Goal: Communication & Community: Answer question/provide support

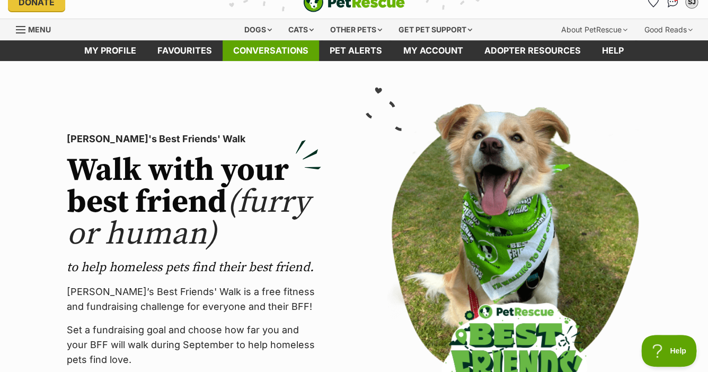
click at [288, 49] on link "Conversations" at bounding box center [271, 50] width 96 height 21
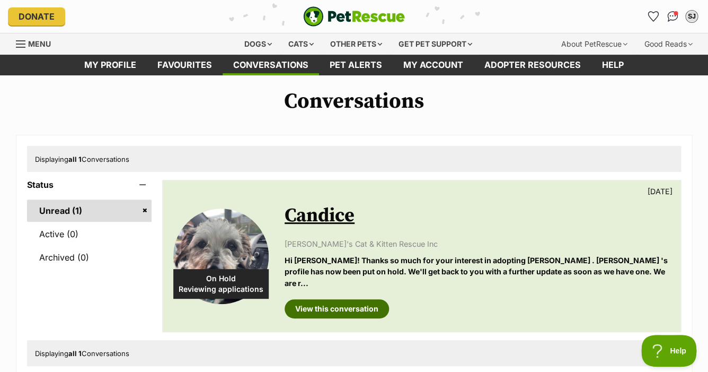
click at [335, 299] on link "View this conversation" at bounding box center [337, 308] width 104 height 19
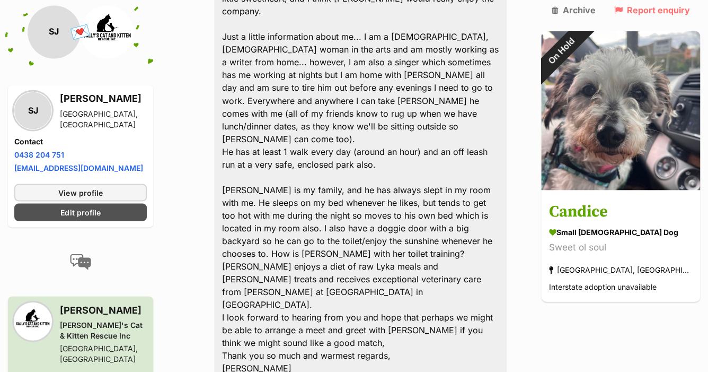
scroll to position [606, 0]
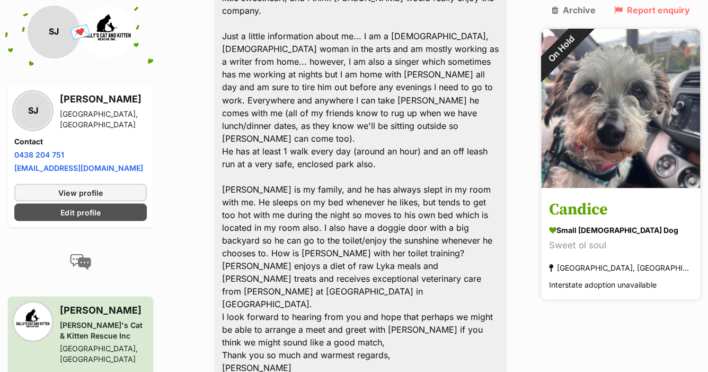
click at [607, 150] on img at bounding box center [620, 108] width 159 height 159
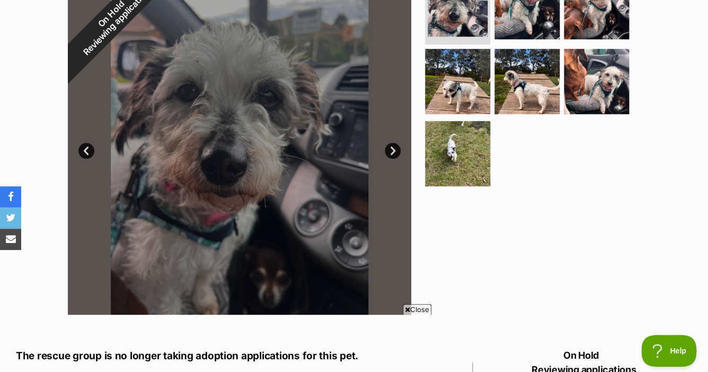
scroll to position [234, 0]
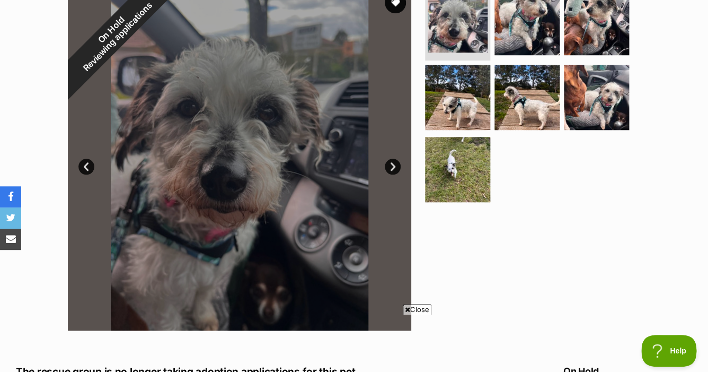
click at [391, 167] on link "Next" at bounding box center [393, 166] width 16 height 16
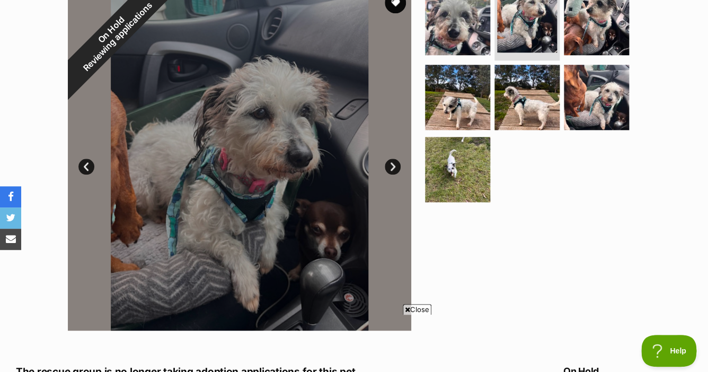
click at [391, 167] on link "Next" at bounding box center [393, 166] width 16 height 16
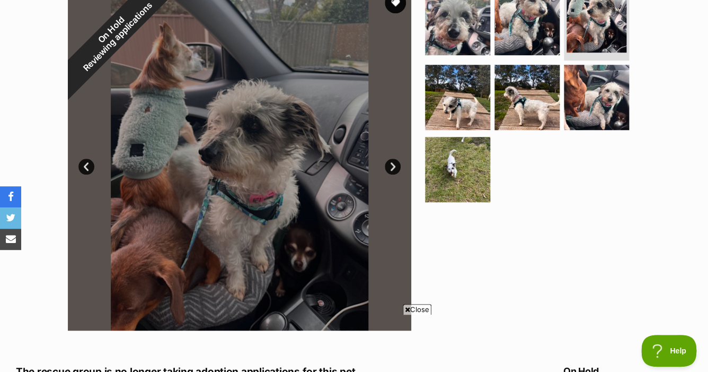
click at [391, 167] on link "Next" at bounding box center [393, 166] width 16 height 16
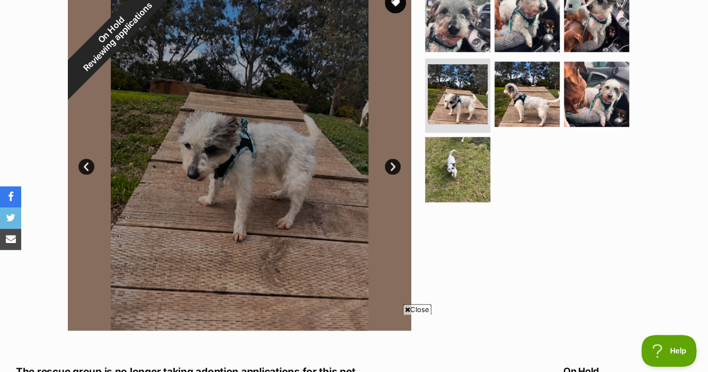
click at [391, 167] on link "Next" at bounding box center [393, 166] width 16 height 16
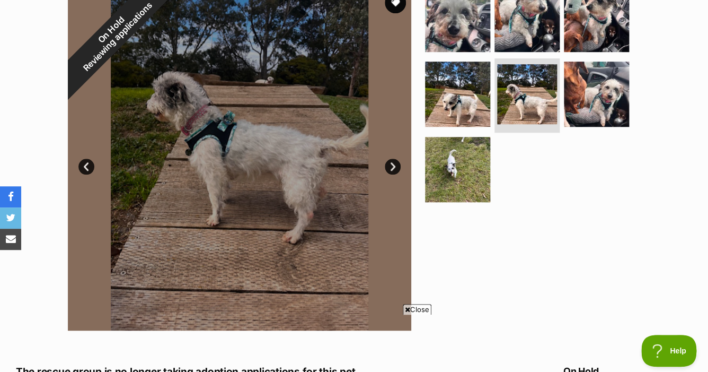
click at [391, 167] on link "Next" at bounding box center [393, 166] width 16 height 16
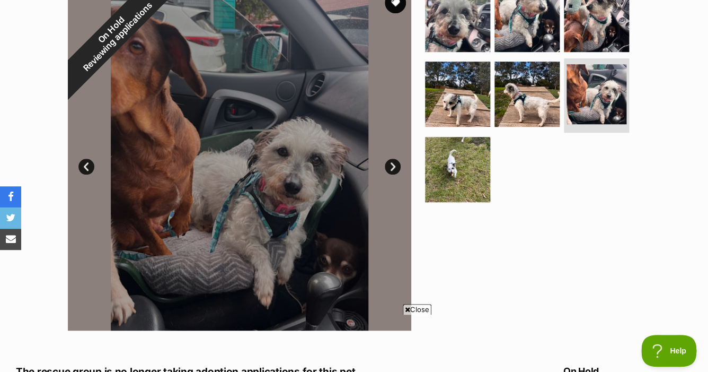
click at [391, 167] on link "Next" at bounding box center [393, 166] width 16 height 16
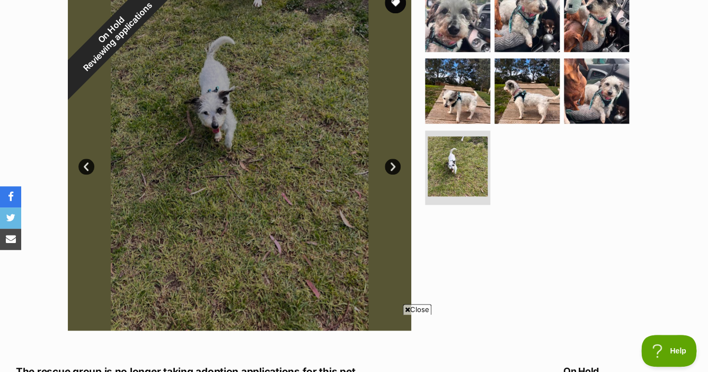
click at [391, 167] on link "Next" at bounding box center [393, 166] width 16 height 16
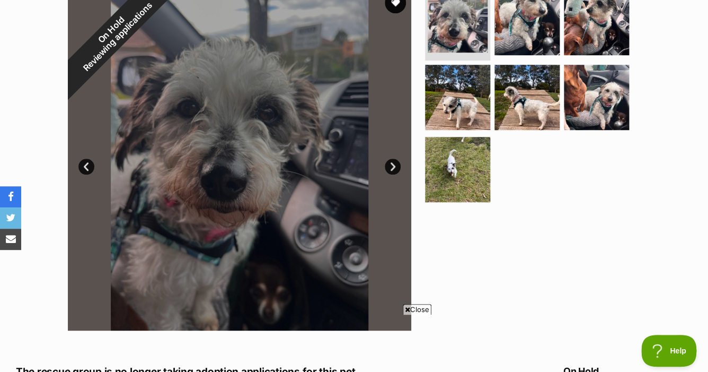
click at [391, 167] on link "Next" at bounding box center [393, 166] width 16 height 16
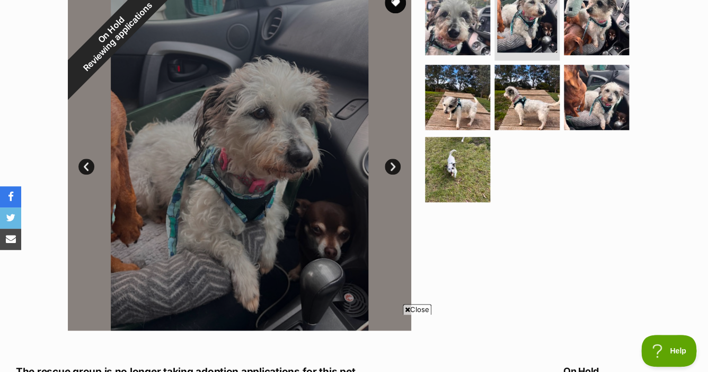
click at [391, 167] on link "Next" at bounding box center [393, 166] width 16 height 16
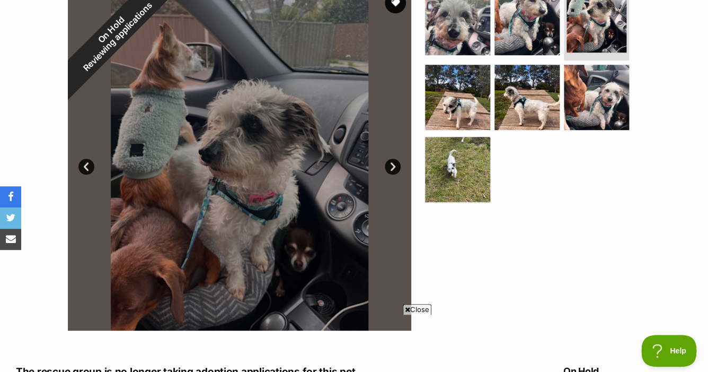
scroll to position [0, 0]
click at [391, 167] on link "Next" at bounding box center [393, 166] width 16 height 16
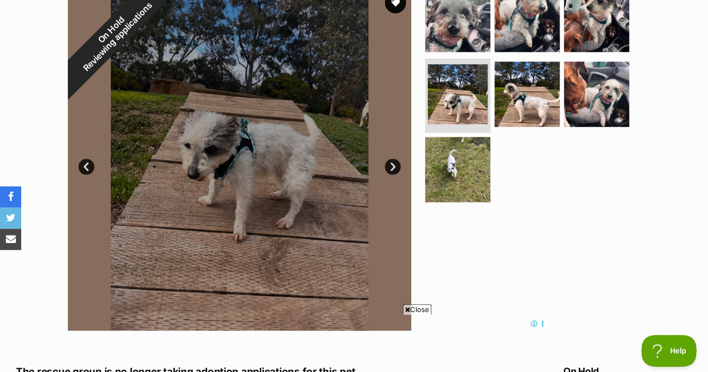
click at [391, 167] on link "Next" at bounding box center [393, 166] width 16 height 16
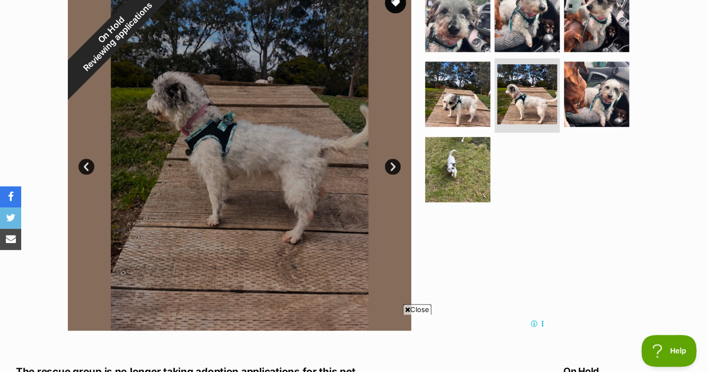
click at [391, 167] on link "Next" at bounding box center [393, 166] width 16 height 16
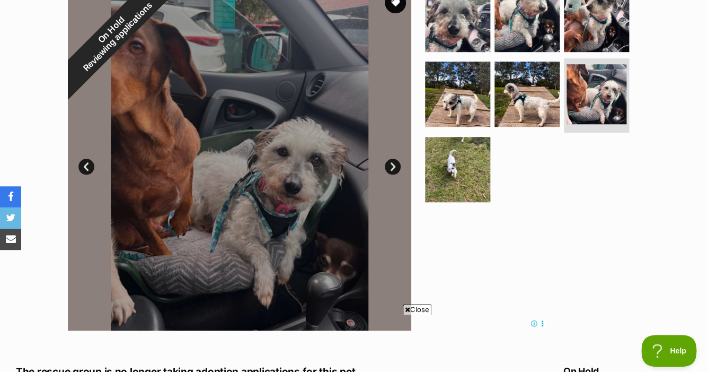
click at [391, 167] on link "Next" at bounding box center [393, 166] width 16 height 16
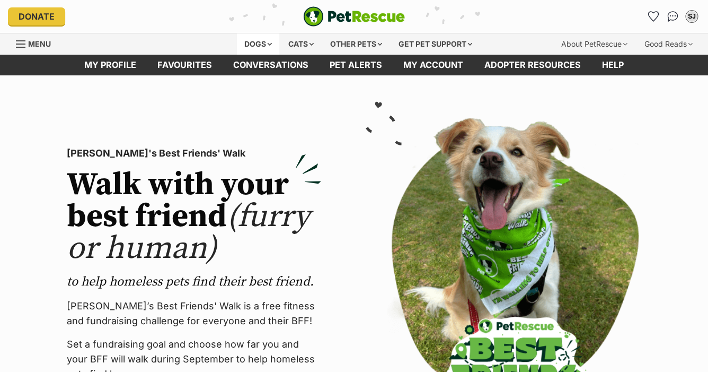
click at [254, 46] on div "Dogs" at bounding box center [258, 43] width 42 height 21
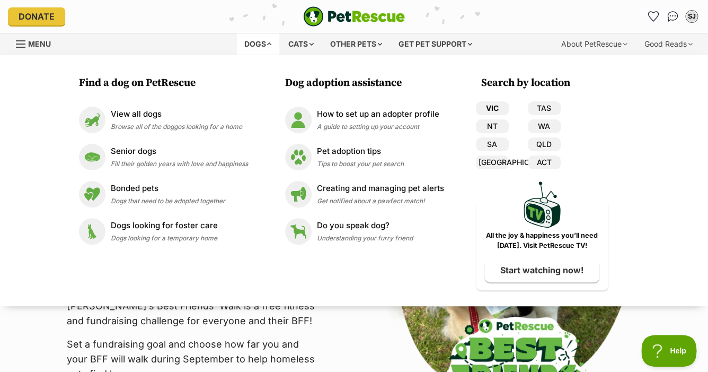
click at [491, 105] on link "VIC" at bounding box center [492, 108] width 33 height 14
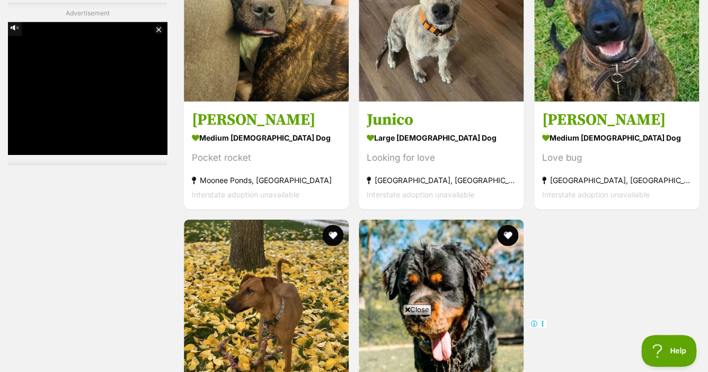
scroll to position [2149, 0]
